Goal: Task Accomplishment & Management: Complete application form

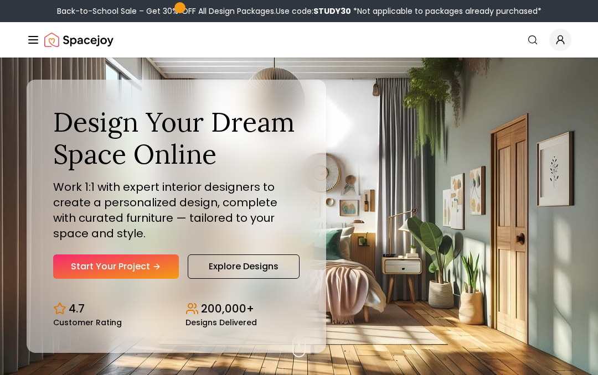
click at [126, 272] on link "Start Your Project" at bounding box center [116, 267] width 126 height 24
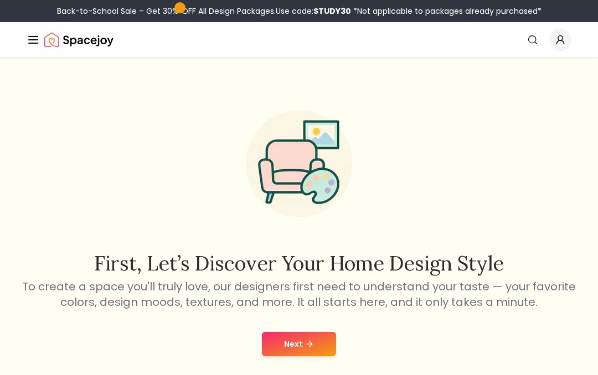
click at [322, 349] on button "Next" at bounding box center [299, 344] width 74 height 24
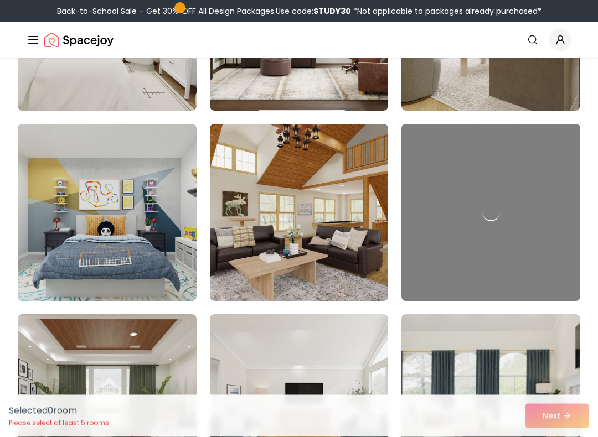
scroll to position [3469, 0]
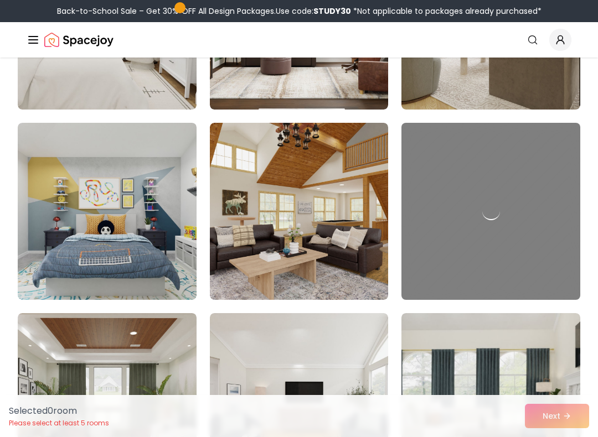
click at [497, 266] on div at bounding box center [490, 211] width 179 height 177
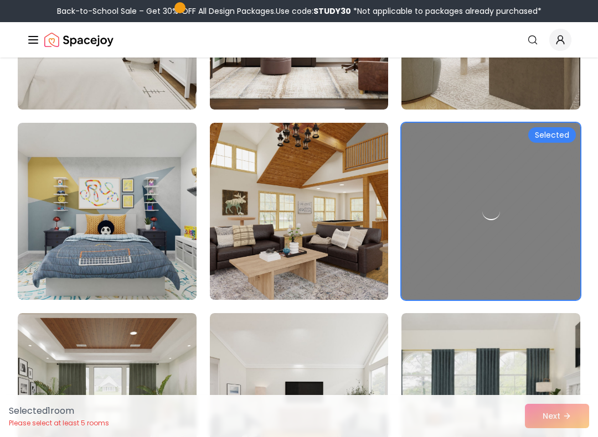
click at [483, 220] on div at bounding box center [490, 211] width 179 height 177
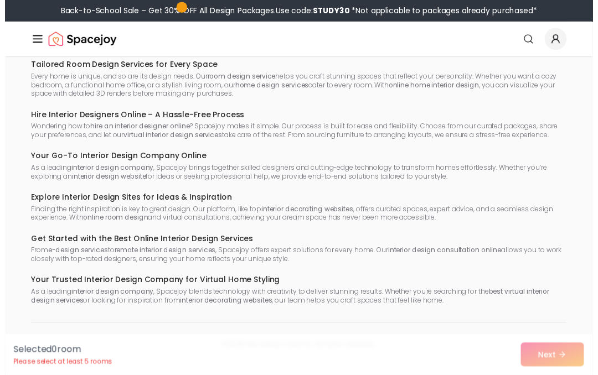
scroll to position [7247, 0]
